Goal: Check status: Check status

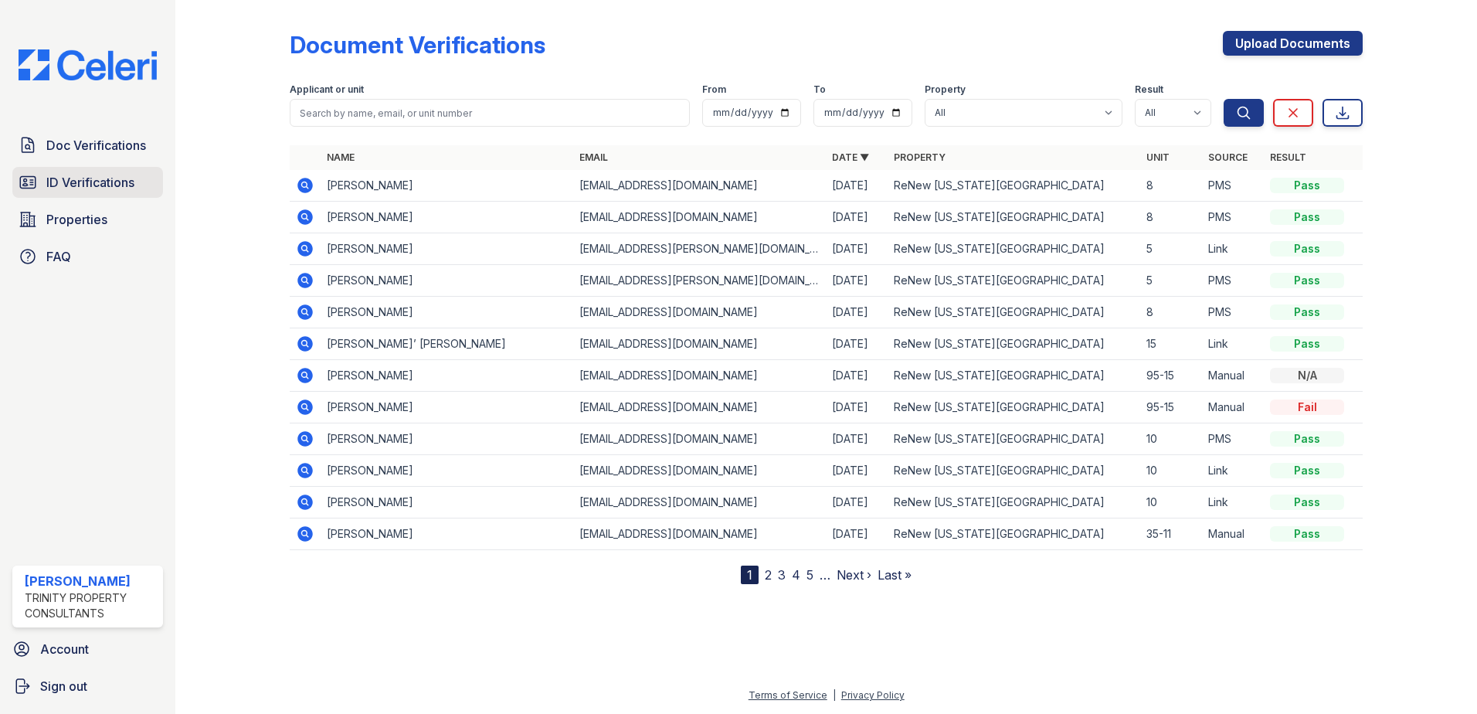
click at [111, 191] on span "ID Verifications" at bounding box center [90, 182] width 88 height 19
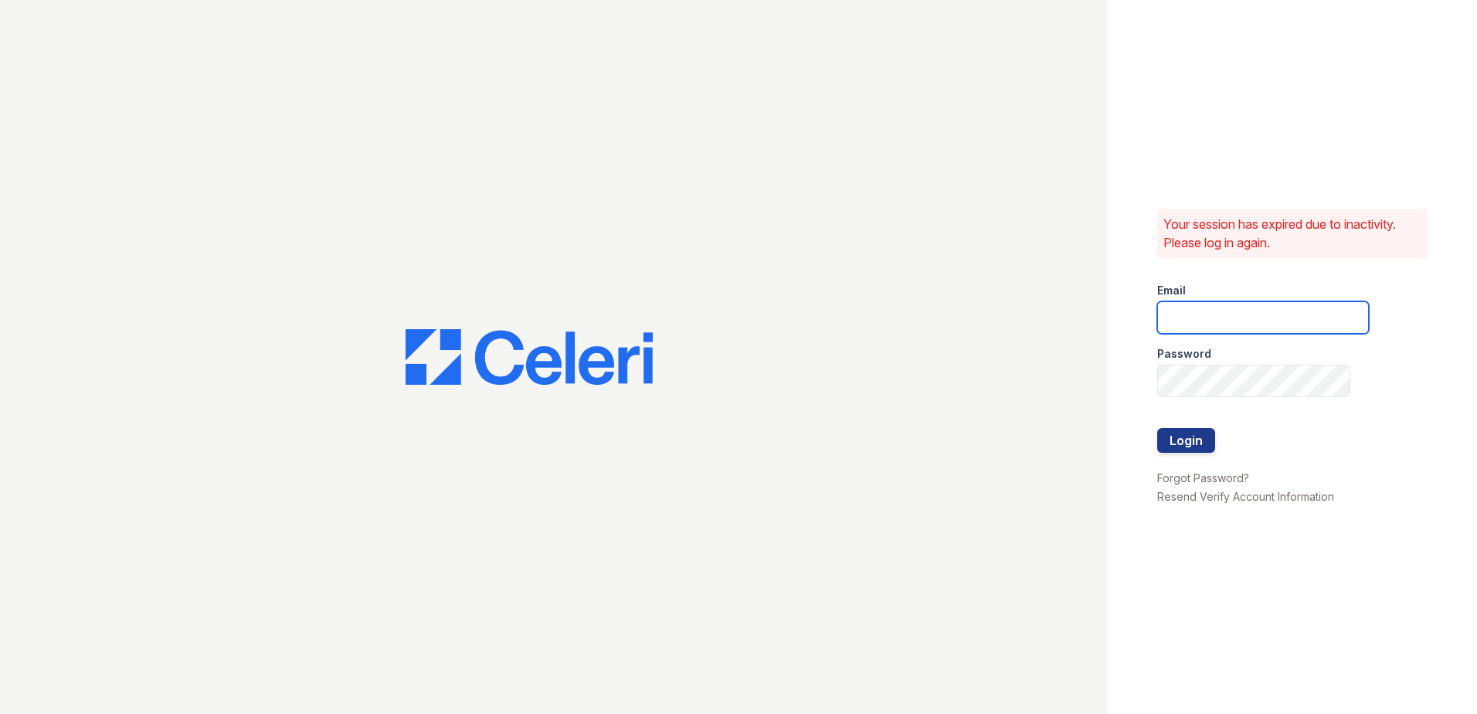
type input "ADavenport@trinity-pm.com"
click at [1176, 437] on button "Login" at bounding box center [1187, 440] width 58 height 25
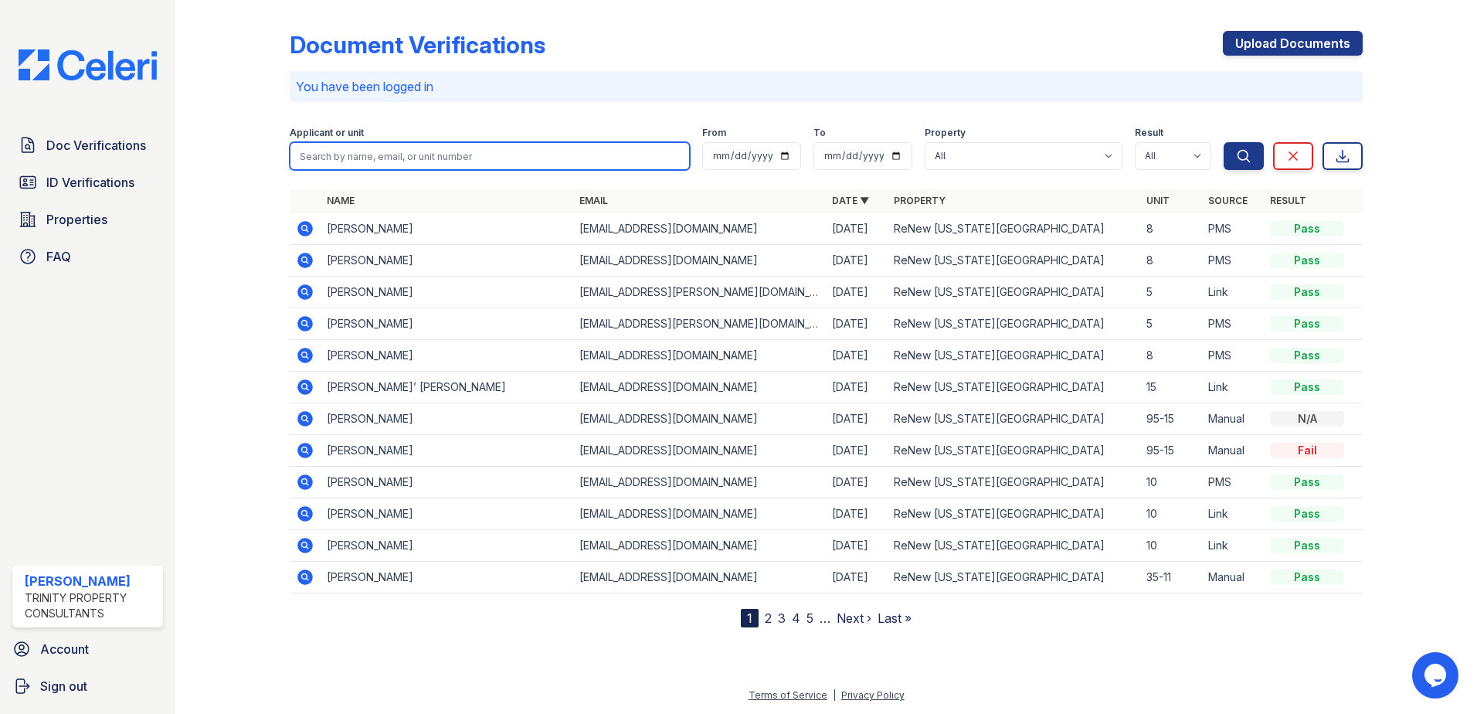
click at [400, 158] on input "search" at bounding box center [490, 156] width 400 height 28
type input "Gabineti"
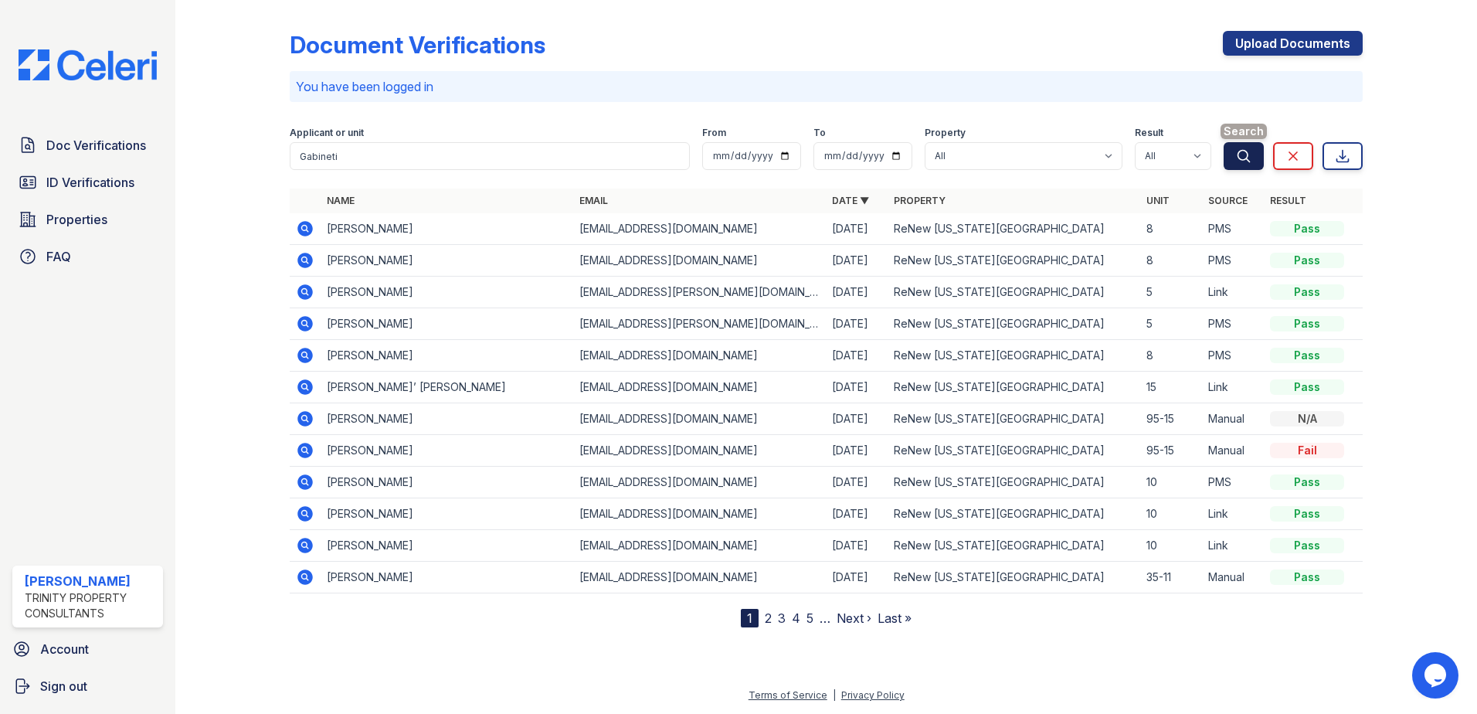
click at [1236, 158] on icon "submit" at bounding box center [1243, 155] width 15 height 15
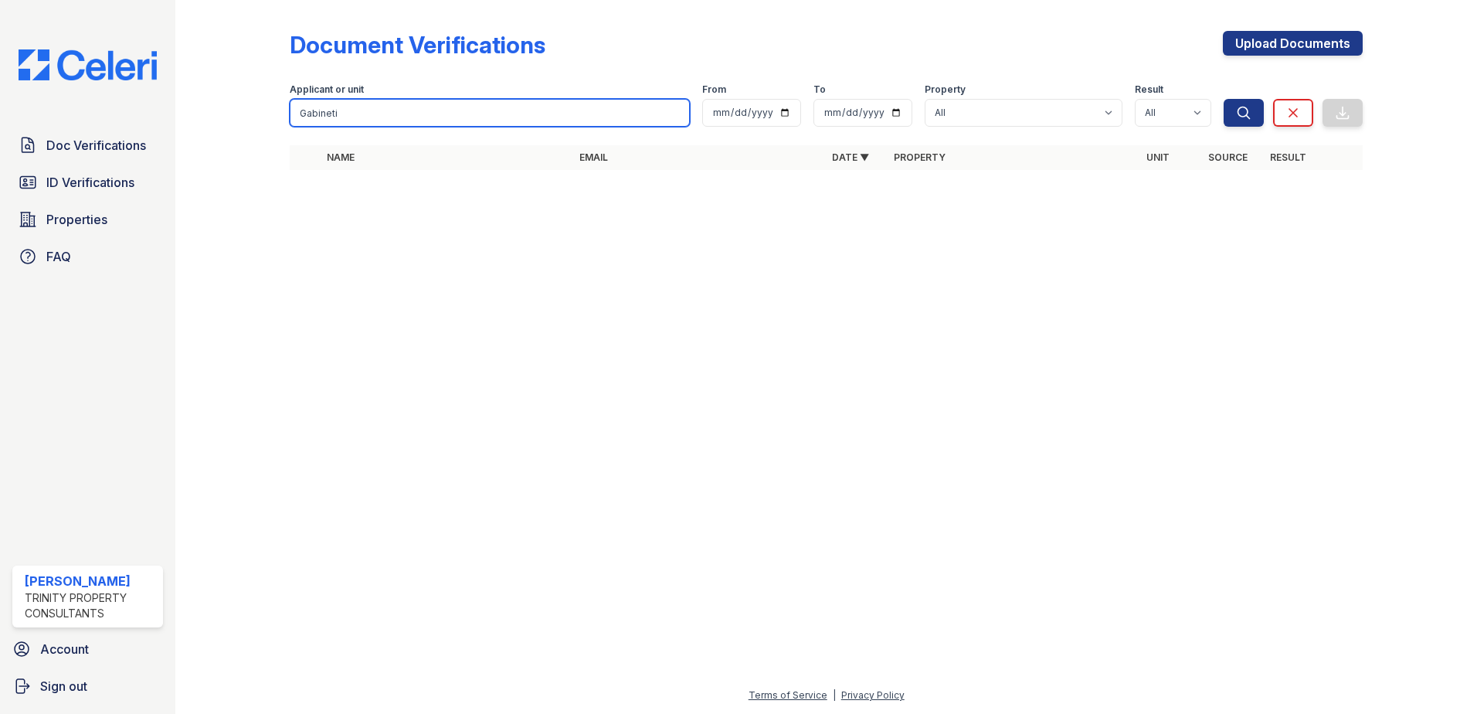
drag, startPoint x: 360, startPoint y: 112, endPoint x: 269, endPoint y: 111, distance: 91.2
click at [271, 111] on div "Document Verifications Upload Documents Filter Applicant or unit Gabineti From …" at bounding box center [826, 105] width 1253 height 210
click at [570, 113] on input "search" at bounding box center [490, 113] width 400 height 28
type input "Gabinetti"
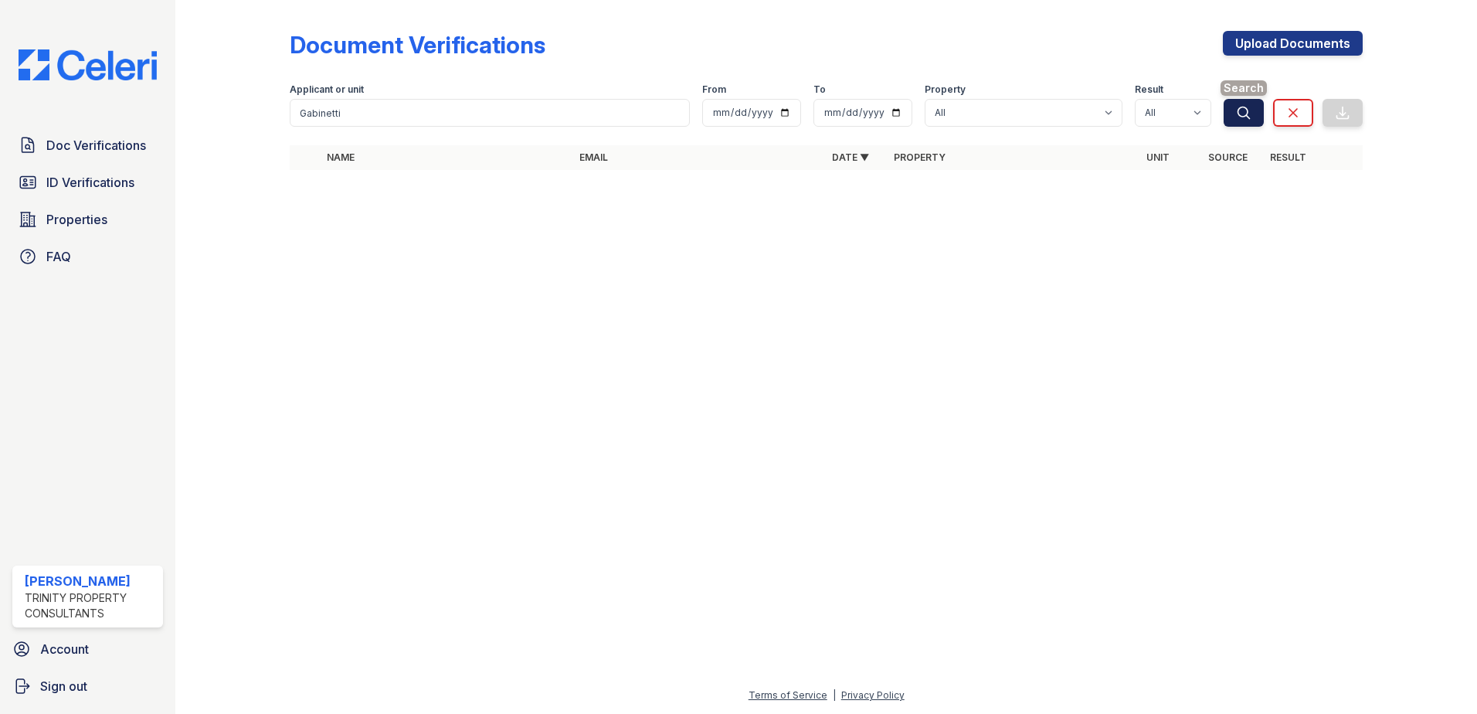
click at [1246, 114] on icon "submit" at bounding box center [1243, 112] width 15 height 15
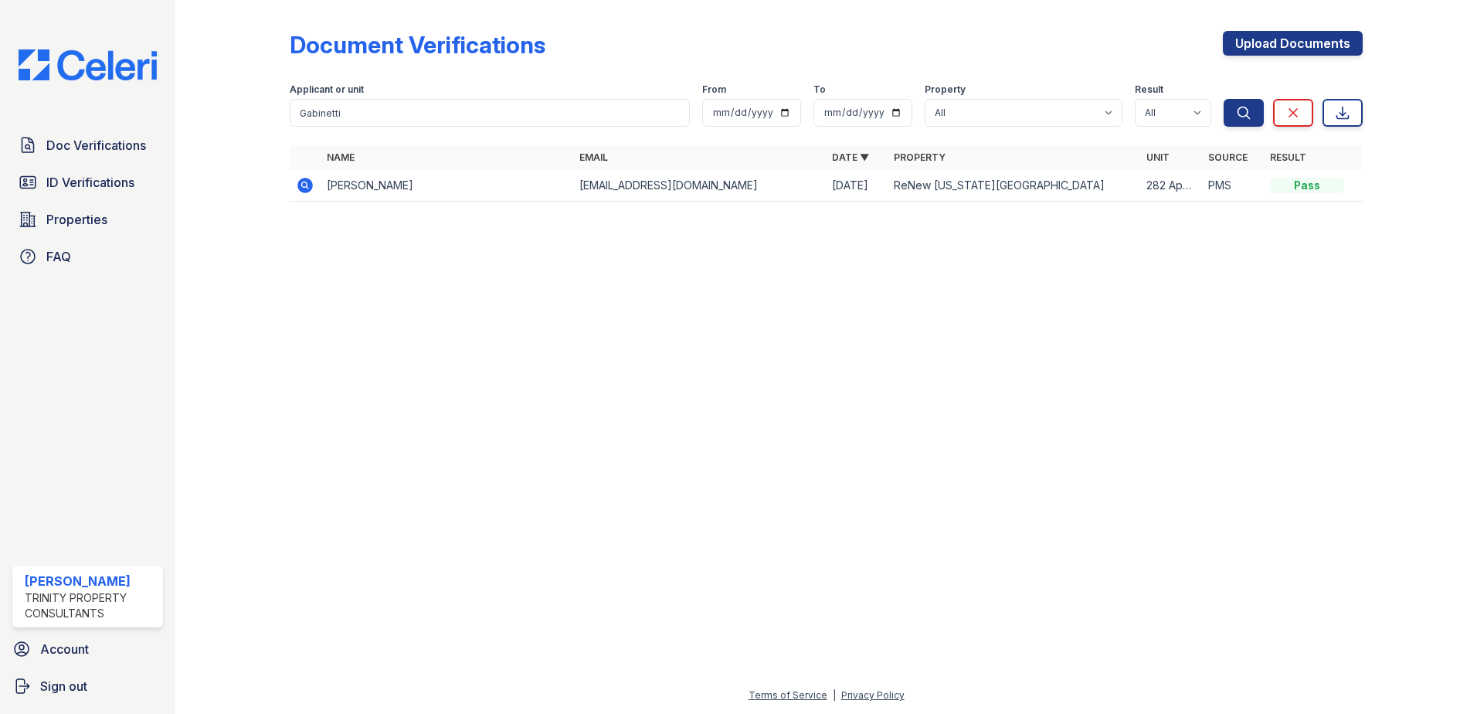
click at [305, 182] on icon at bounding box center [305, 185] width 19 height 19
click at [115, 148] on span "Doc Verifications" at bounding box center [96, 145] width 100 height 19
